Goal: Learn about a topic

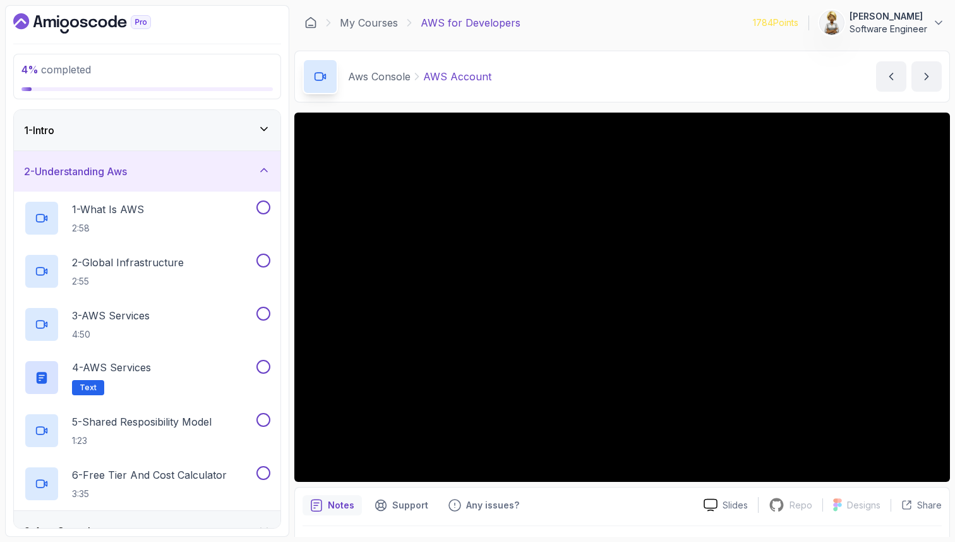
click at [266, 168] on icon at bounding box center [264, 170] width 13 height 13
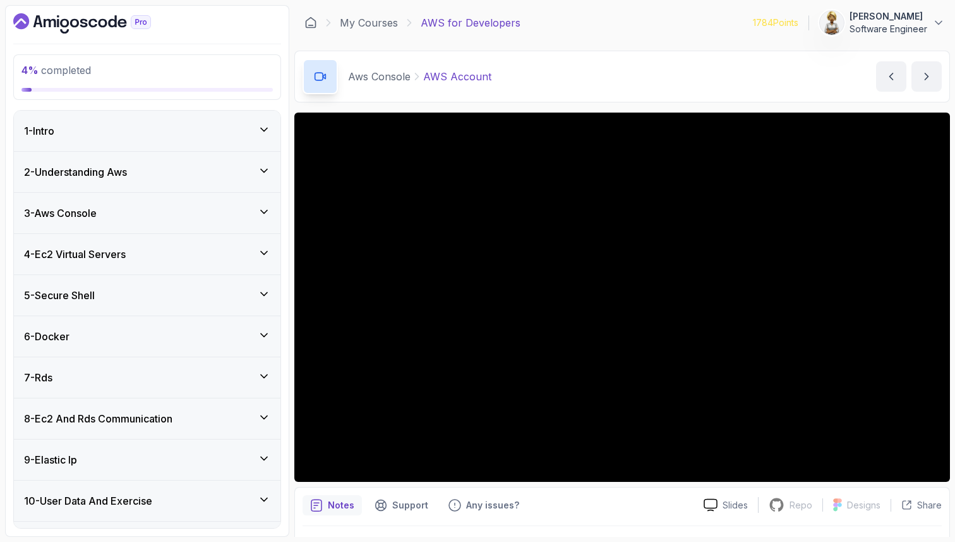
click at [267, 205] on icon at bounding box center [264, 211] width 13 height 13
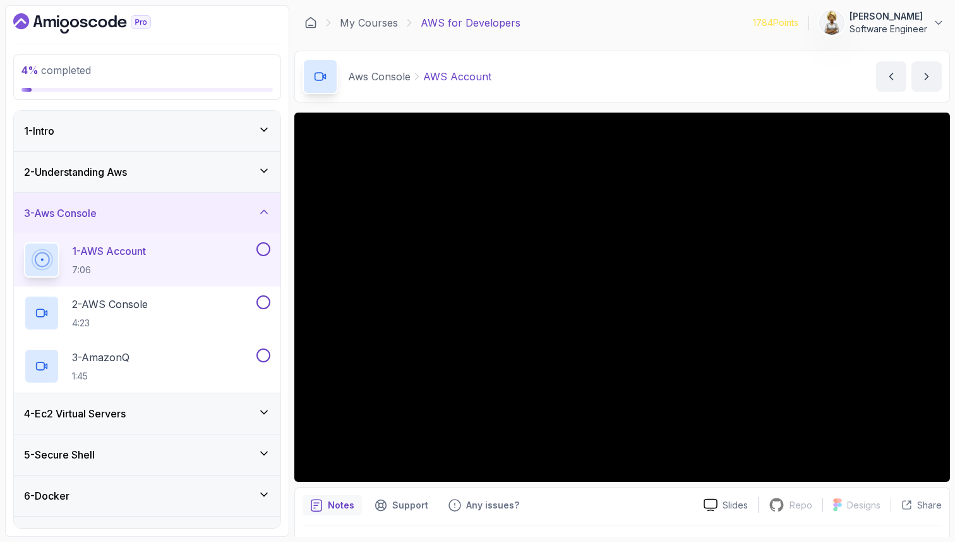
click at [269, 204] on div "3 - Aws Console" at bounding box center [147, 213] width 267 height 40
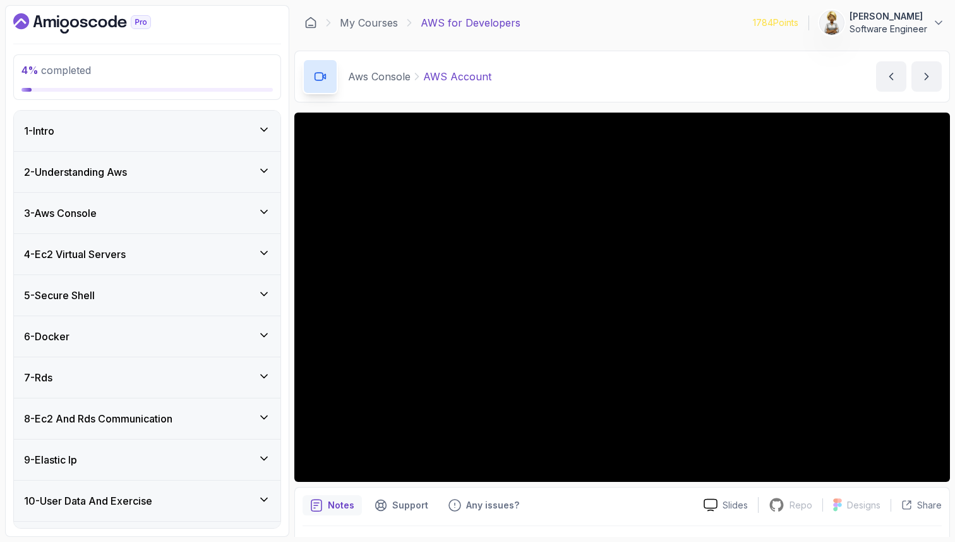
click at [263, 250] on icon at bounding box center [264, 252] width 13 height 13
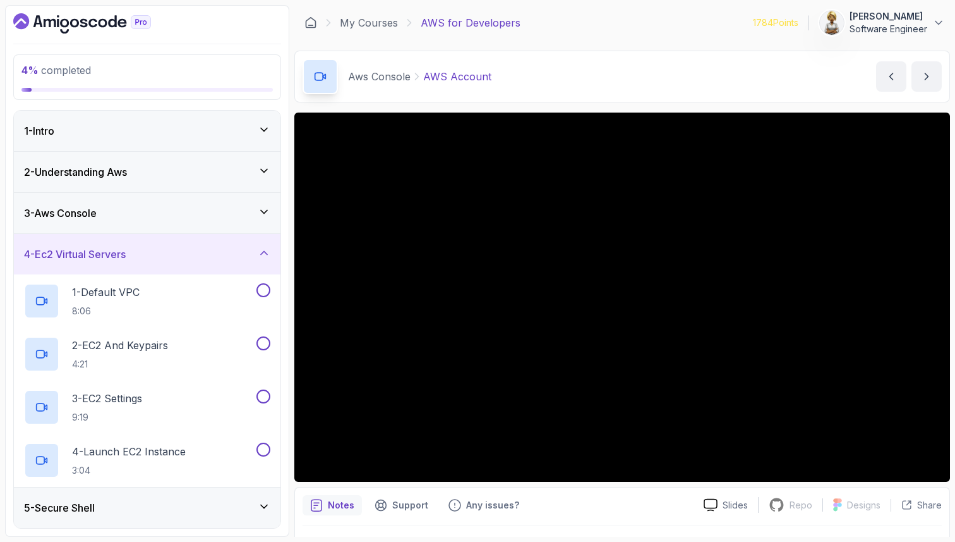
click at [263, 250] on icon at bounding box center [264, 252] width 13 height 13
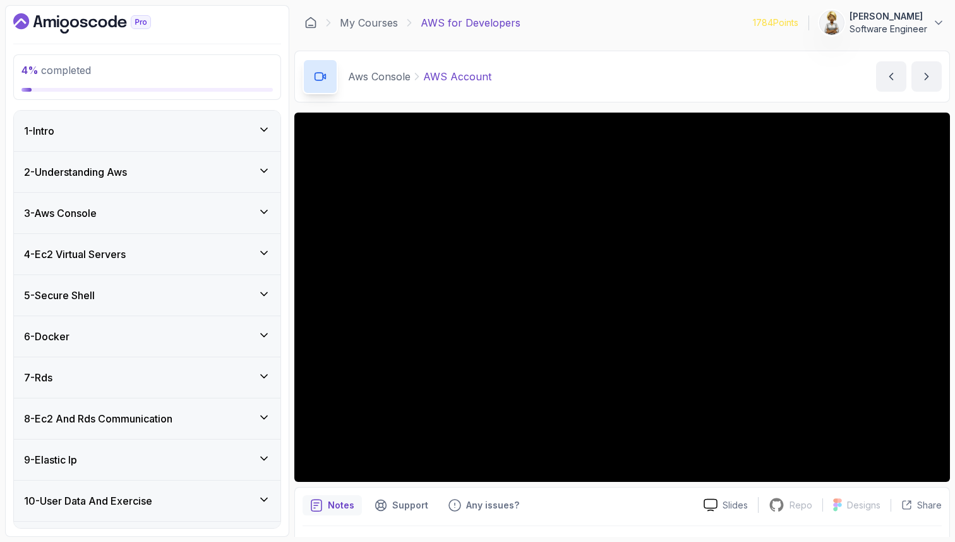
click at [271, 288] on div "5 - Secure Shell" at bounding box center [147, 295] width 267 height 40
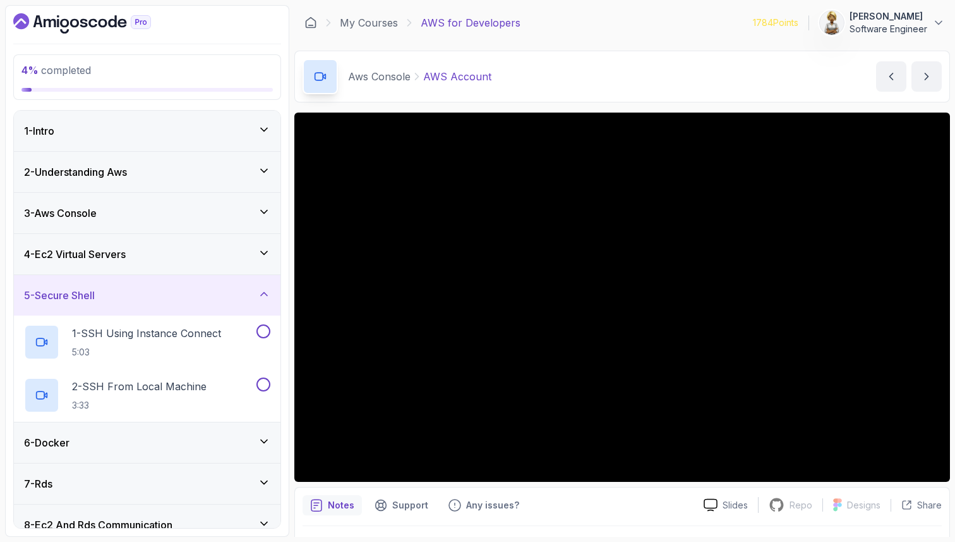
click at [271, 288] on div "5 - Secure Shell" at bounding box center [147, 295] width 267 height 40
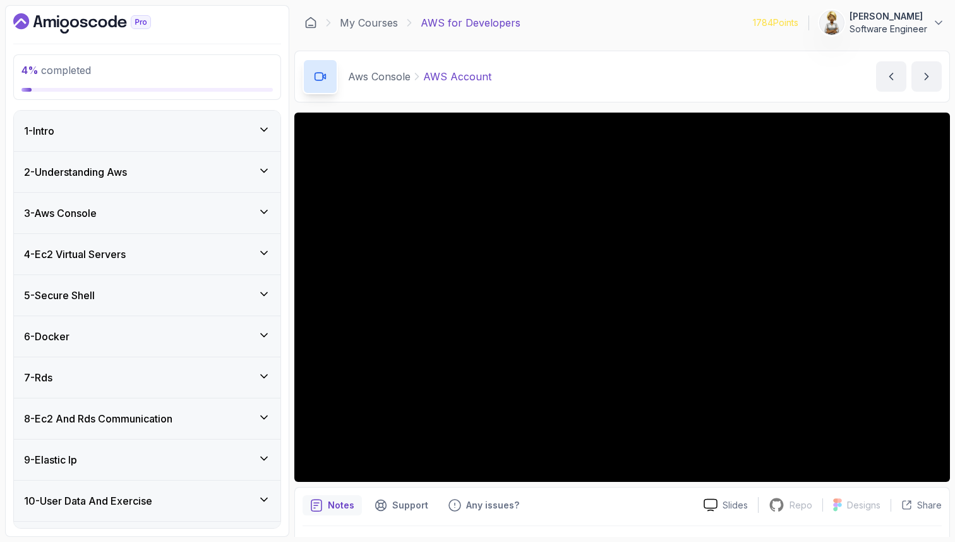
click at [268, 334] on icon at bounding box center [264, 335] width 13 height 13
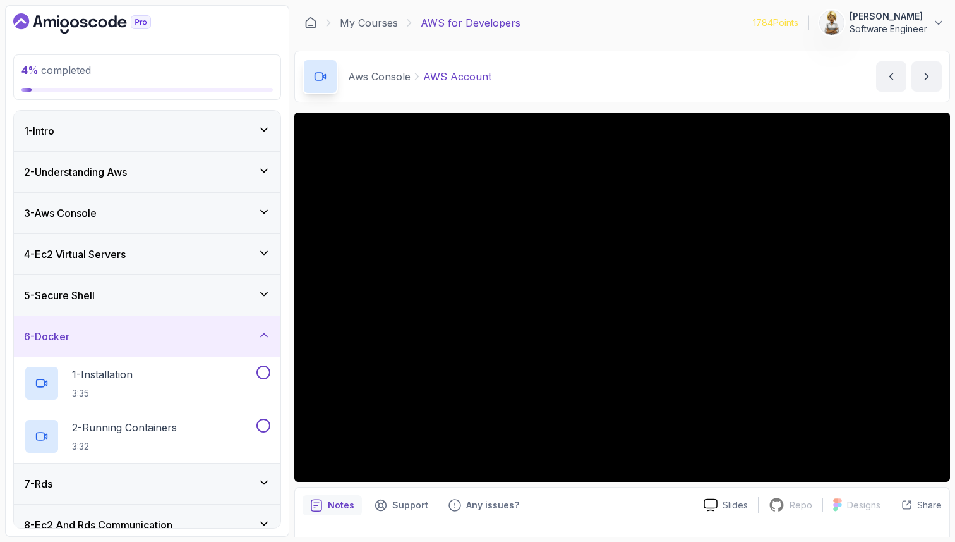
click at [268, 334] on icon at bounding box center [264, 335] width 13 height 13
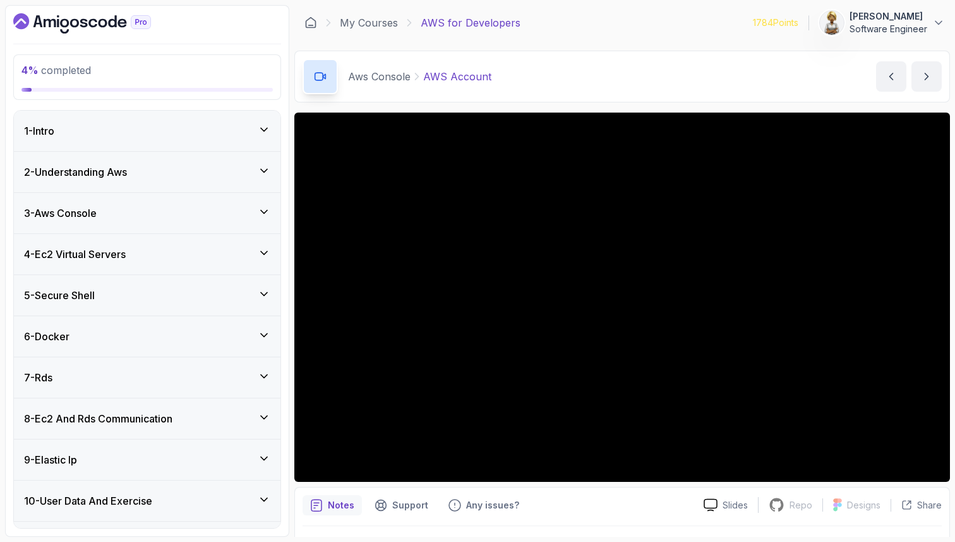
click at [265, 377] on icon at bounding box center [264, 376] width 13 height 13
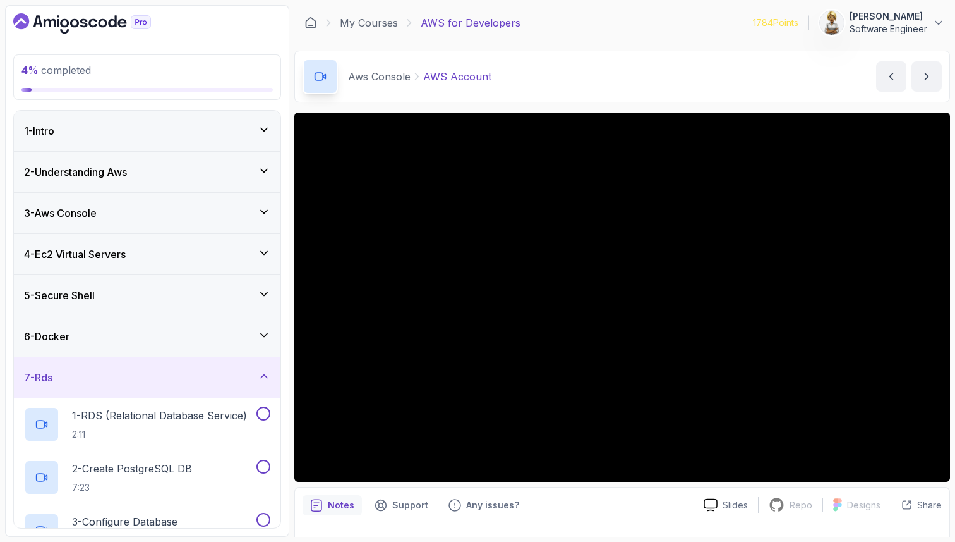
click at [265, 377] on icon at bounding box center [264, 376] width 13 height 13
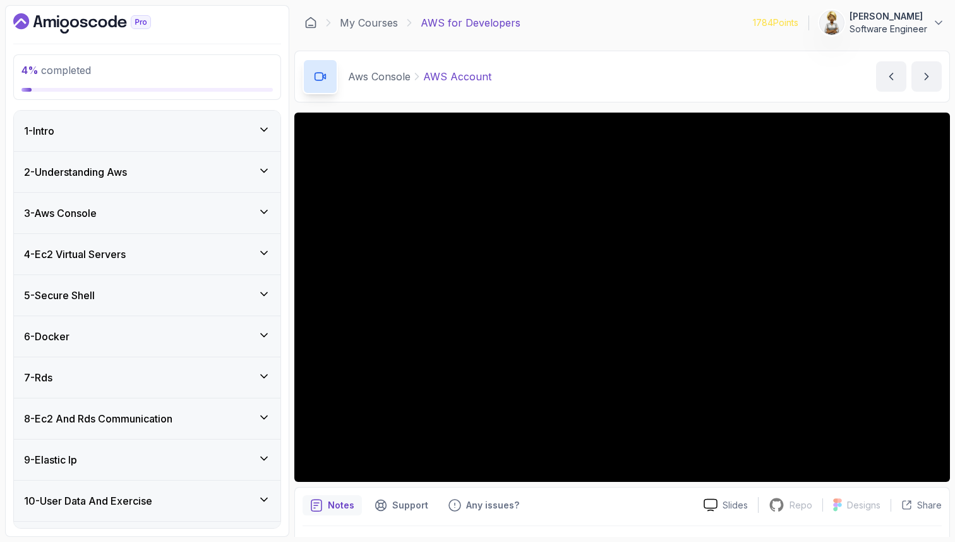
click at [268, 417] on icon at bounding box center [264, 417] width 13 height 13
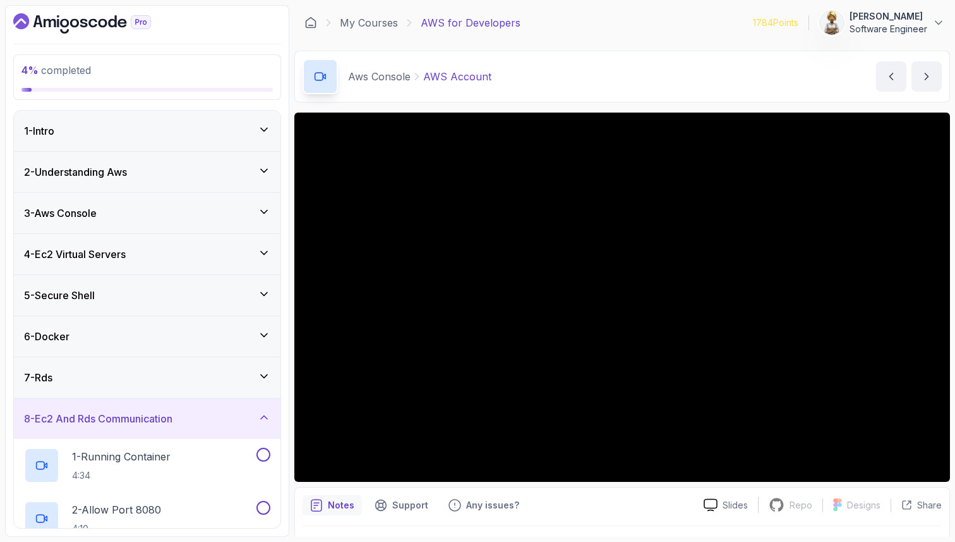
click at [269, 417] on icon at bounding box center [264, 417] width 13 height 13
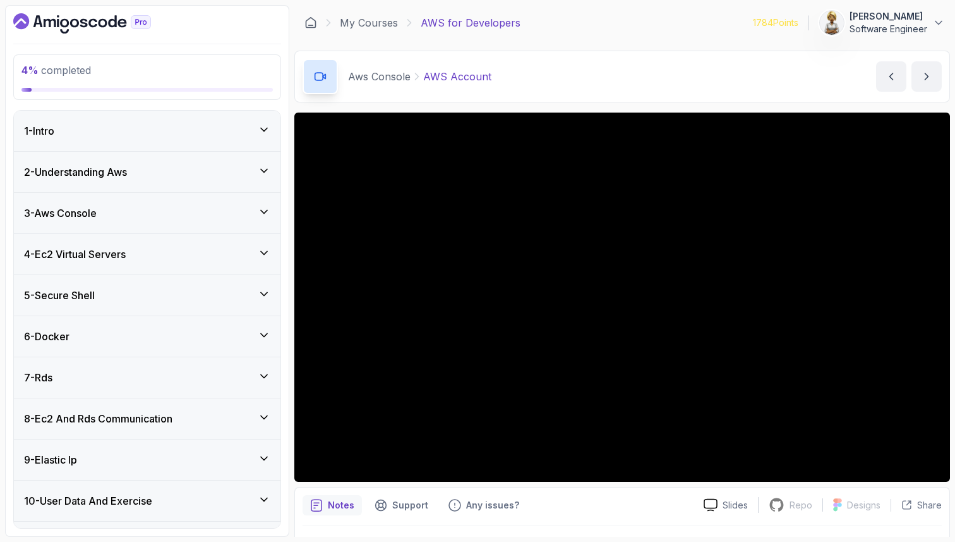
click at [267, 454] on icon at bounding box center [264, 458] width 13 height 13
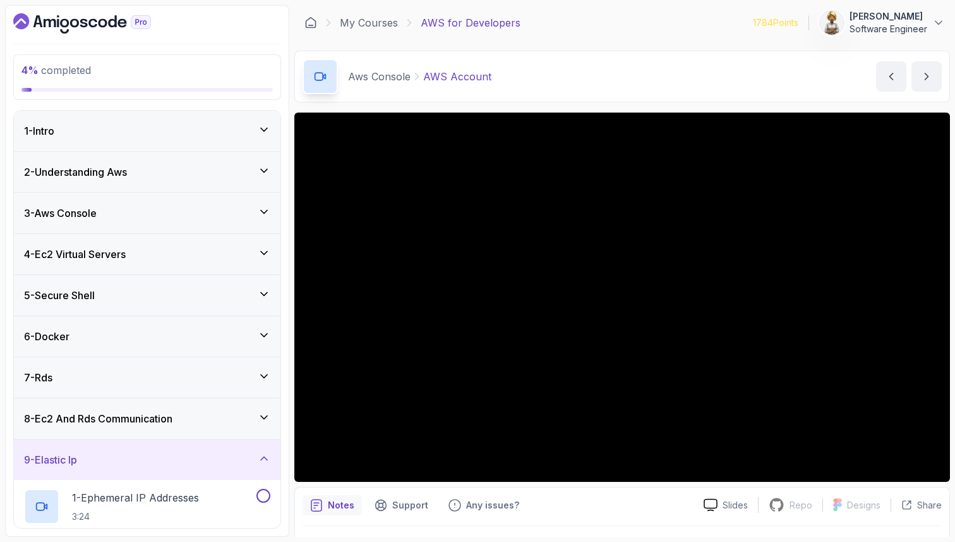
click at [268, 454] on icon at bounding box center [264, 458] width 13 height 13
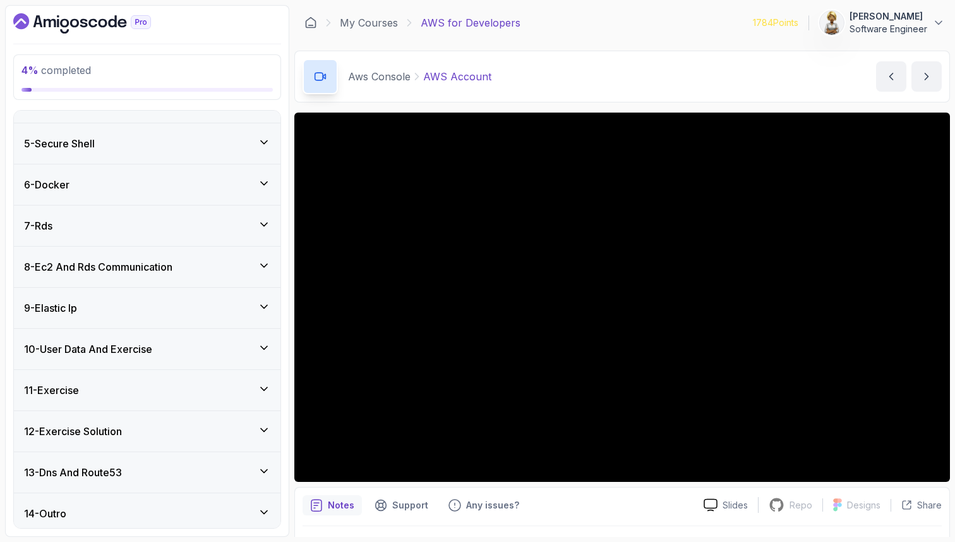
scroll to position [157, 0]
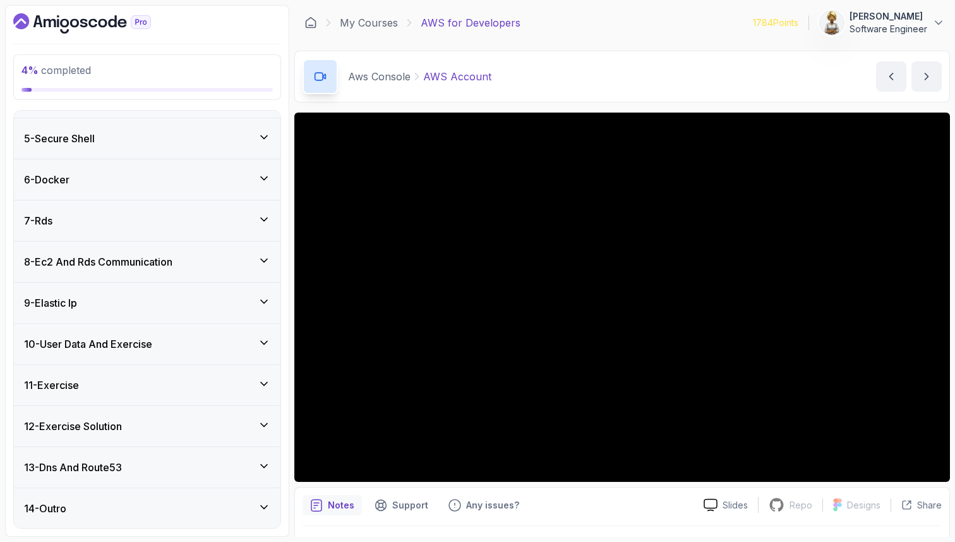
click at [262, 377] on icon at bounding box center [264, 383] width 13 height 13
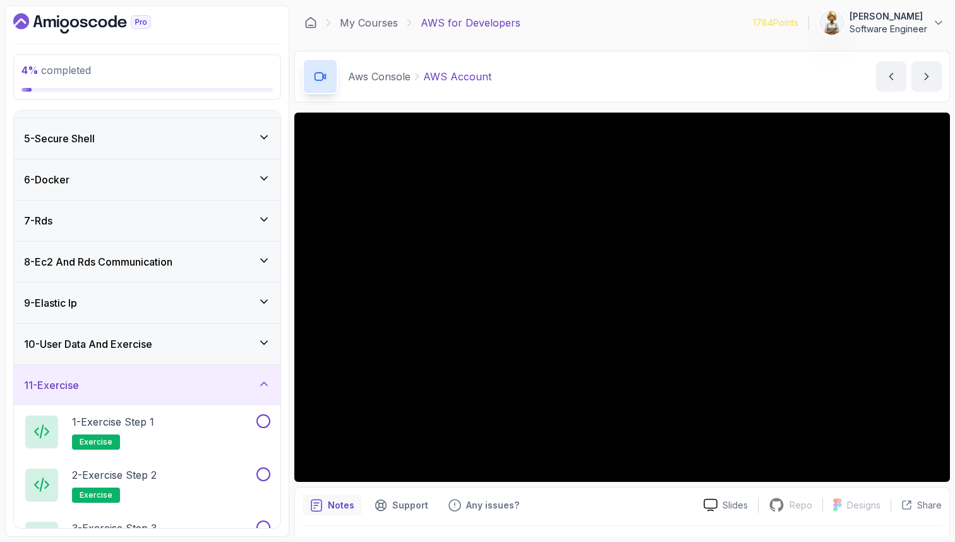
click at [262, 377] on icon at bounding box center [264, 383] width 13 height 13
